Goal: Information Seeking & Learning: Understand process/instructions

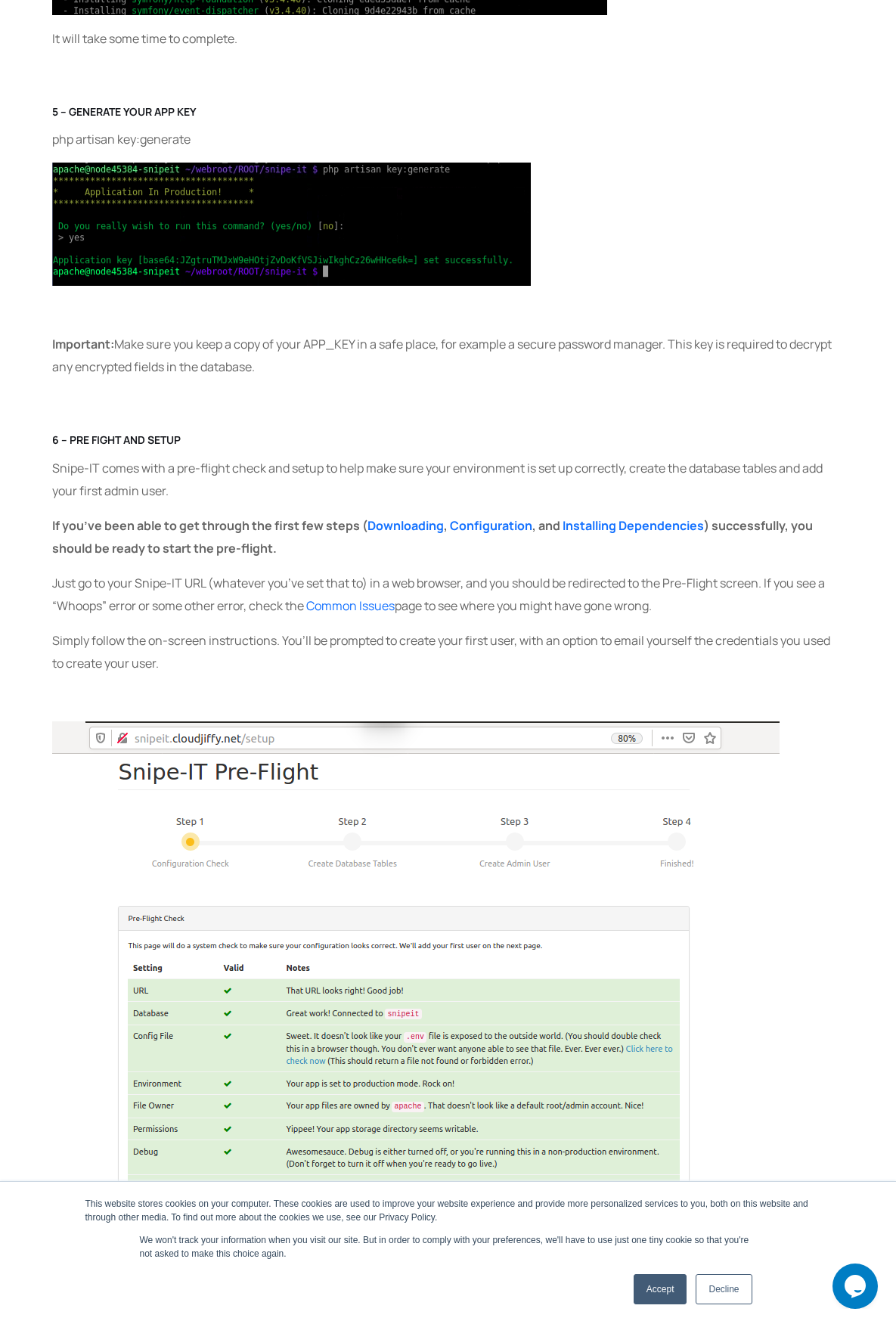
scroll to position [4385, 0]
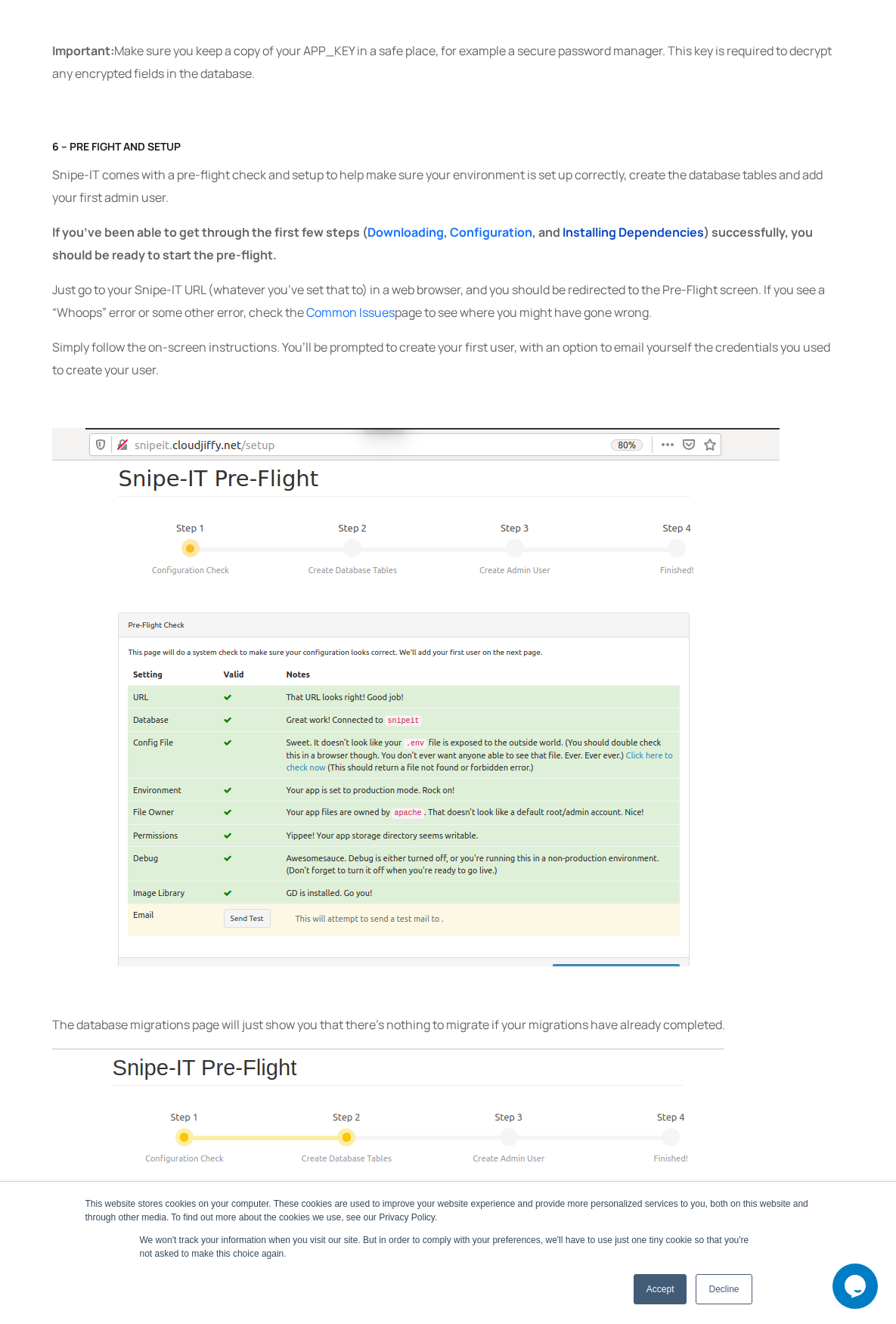
click at [603, 235] on b "Installing Dependencies" at bounding box center [634, 232] width 141 height 17
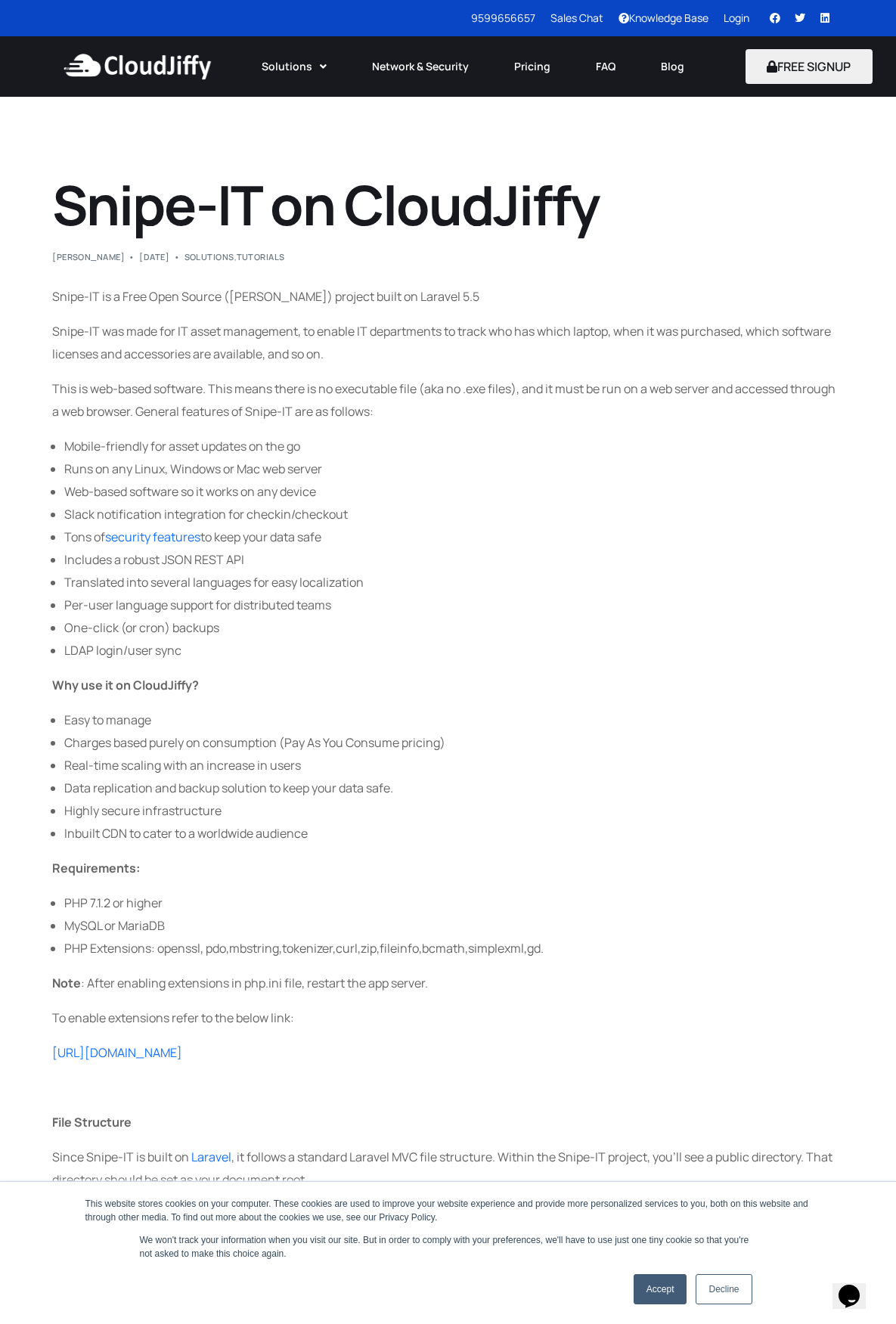
drag, startPoint x: 589, startPoint y: 465, endPoint x: 280, endPoint y: 161, distance: 433.5
click at [581, 454] on ul "Mobile-friendly for asset updates on the go Runs on any Linux, Windows or Mac w…" at bounding box center [448, 548] width 792 height 227
click at [623, 461] on li "Runs on any Linux, Windows or Mac web server" at bounding box center [453, 469] width 780 height 23
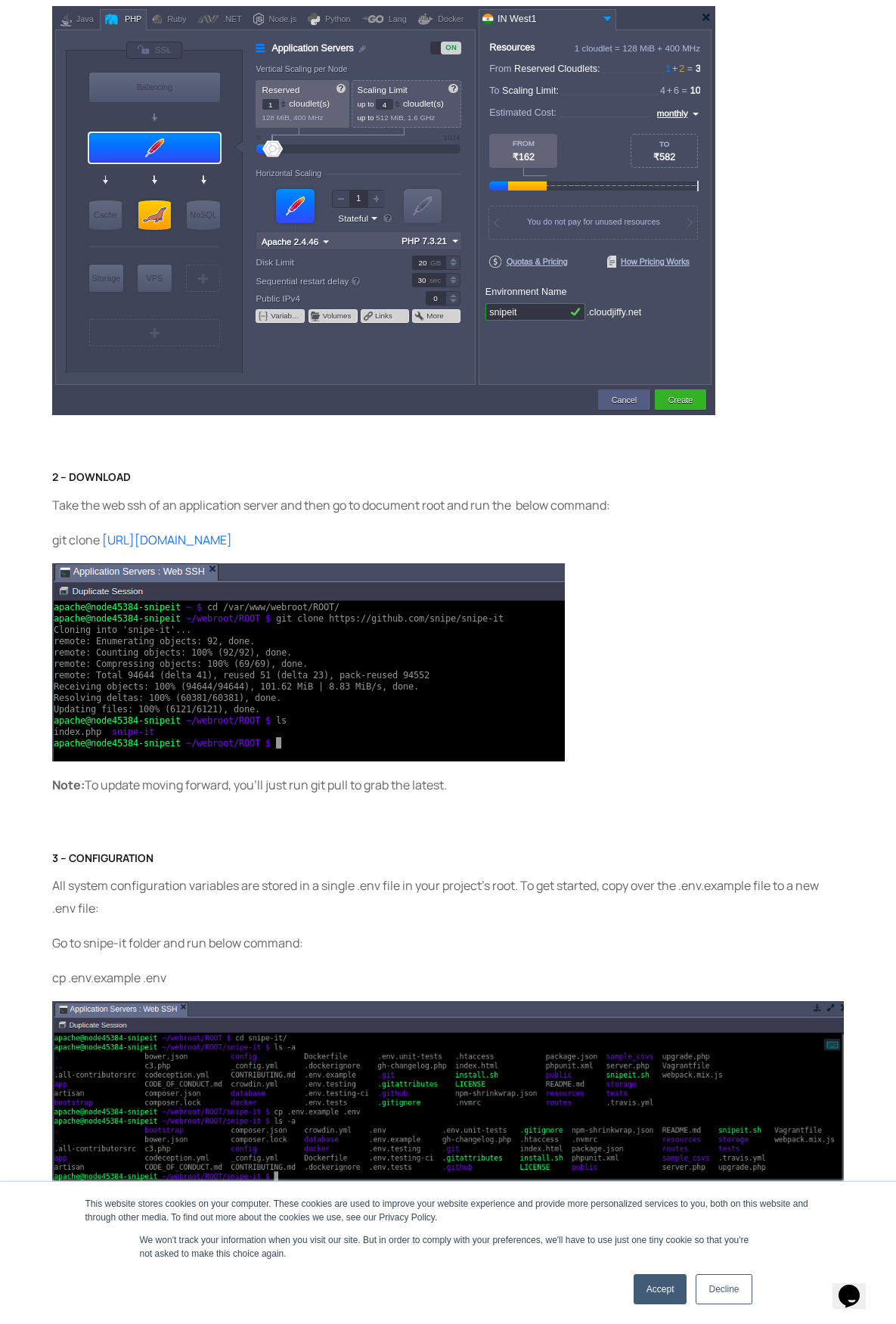
scroll to position [1587, 0]
